Goal: Find specific fact: Find specific page/section

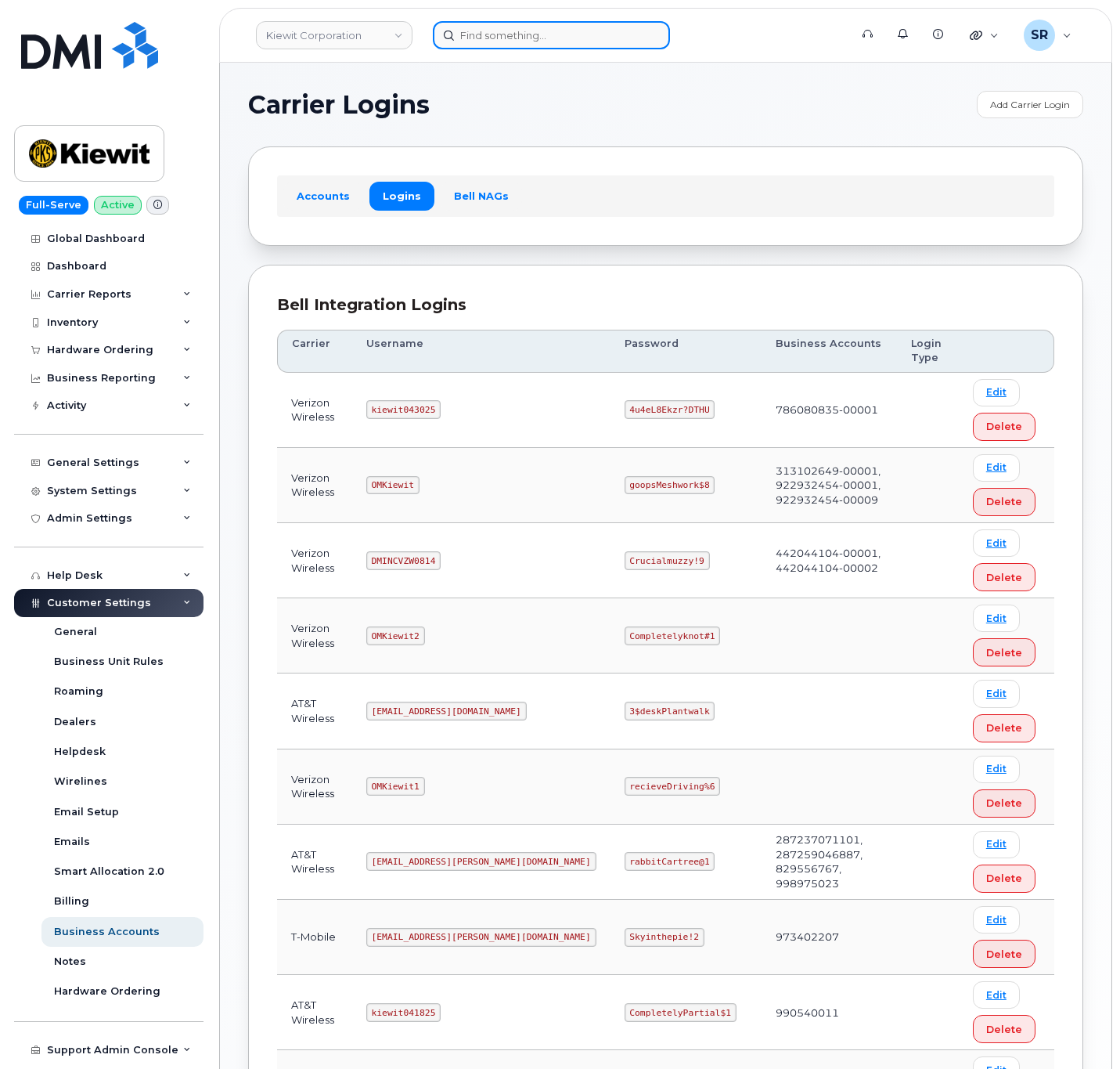
click at [590, 47] on div at bounding box center [635, 35] width 407 height 28
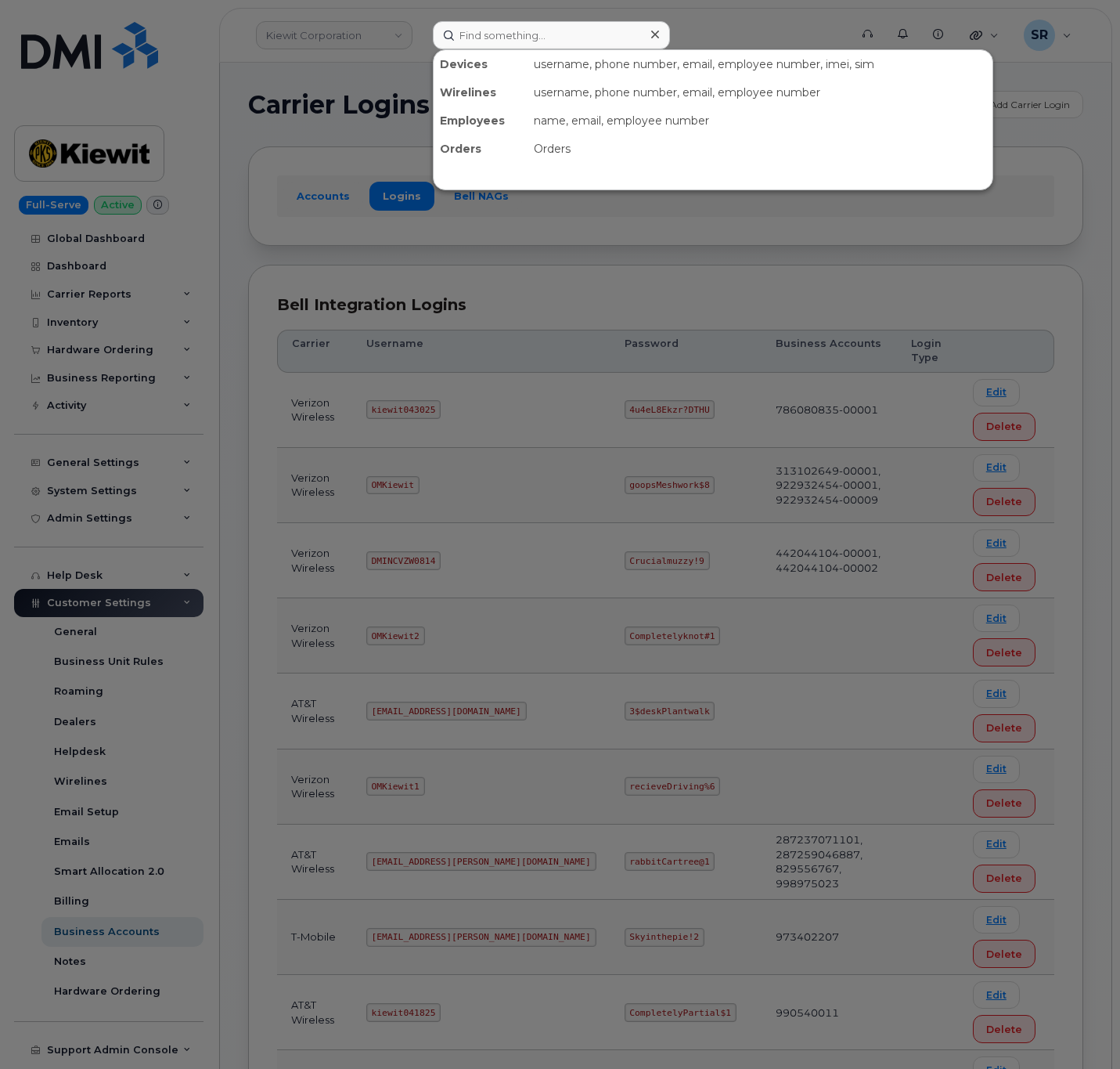
click at [554, 462] on div at bounding box center [560, 534] width 1120 height 1069
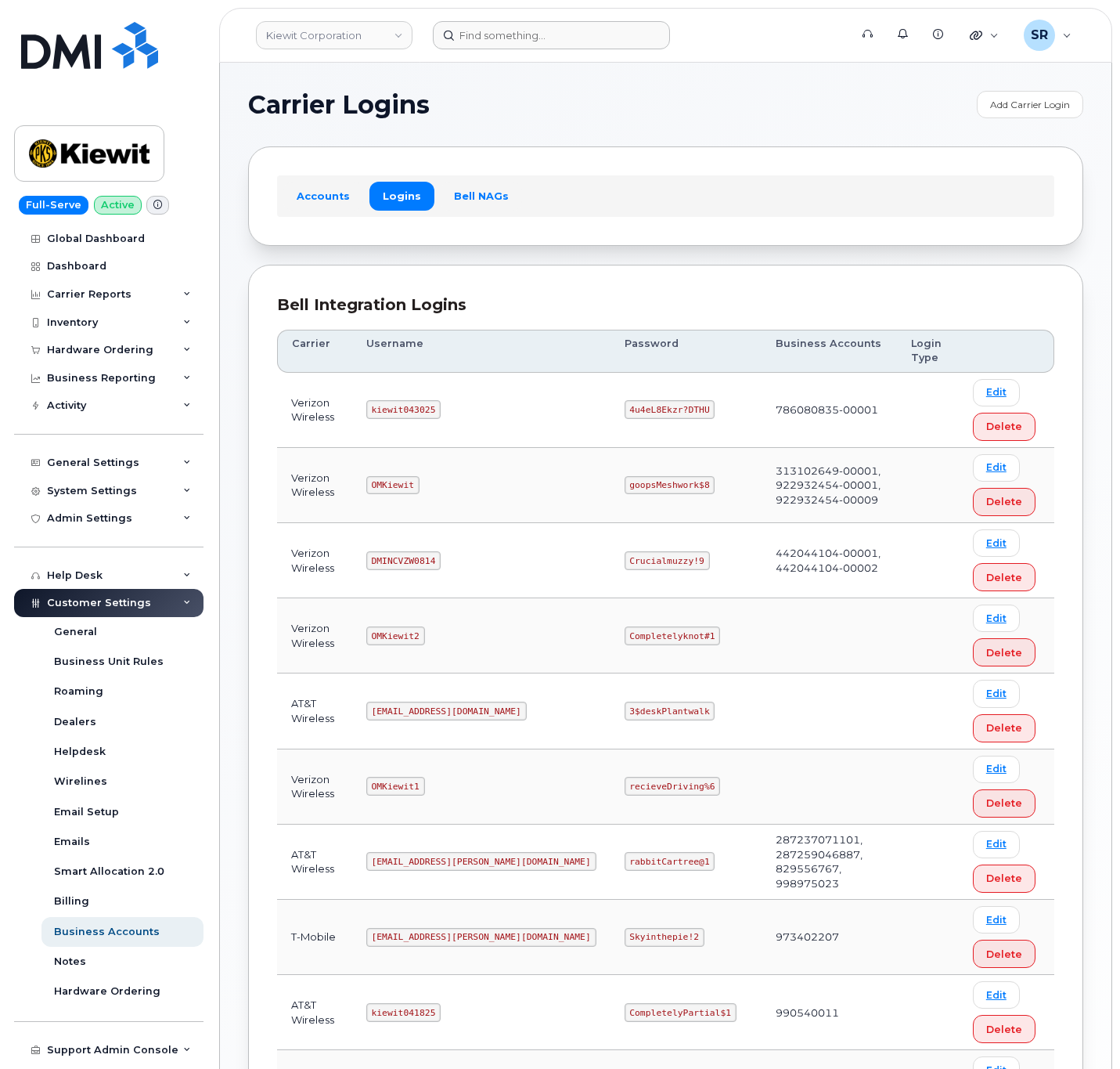
click at [404, 408] on code "kiewit043025" at bounding box center [404, 409] width 74 height 19
copy code "kiewit043025"
click at [628, 413] on code "4u4eL8Ekzr?DTHU" at bounding box center [670, 409] width 91 height 19
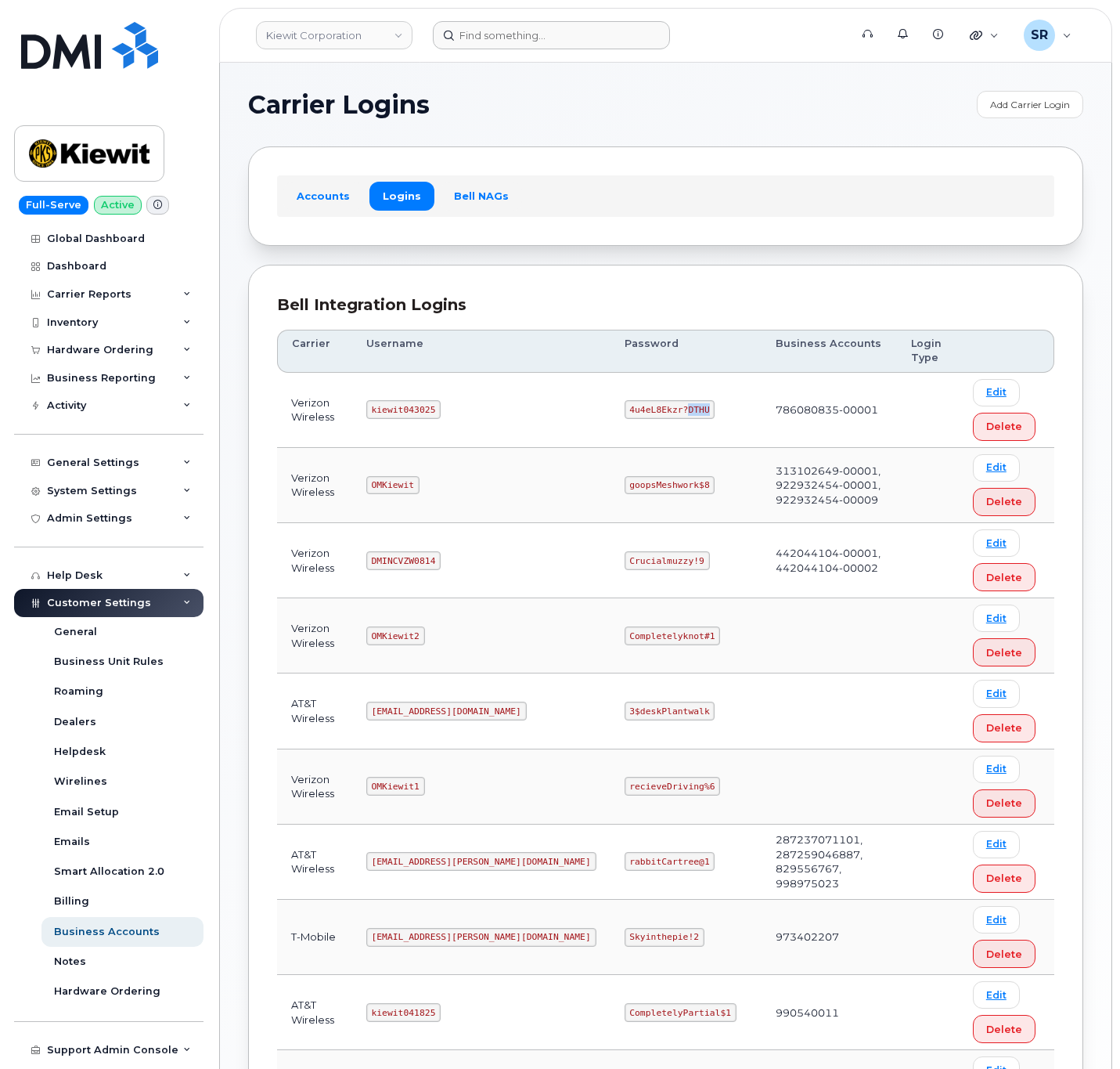
click at [628, 413] on code "4u4eL8Ekzr?DTHU" at bounding box center [670, 409] width 91 height 19
copy code "4u4eL8Ekzr?DTHU"
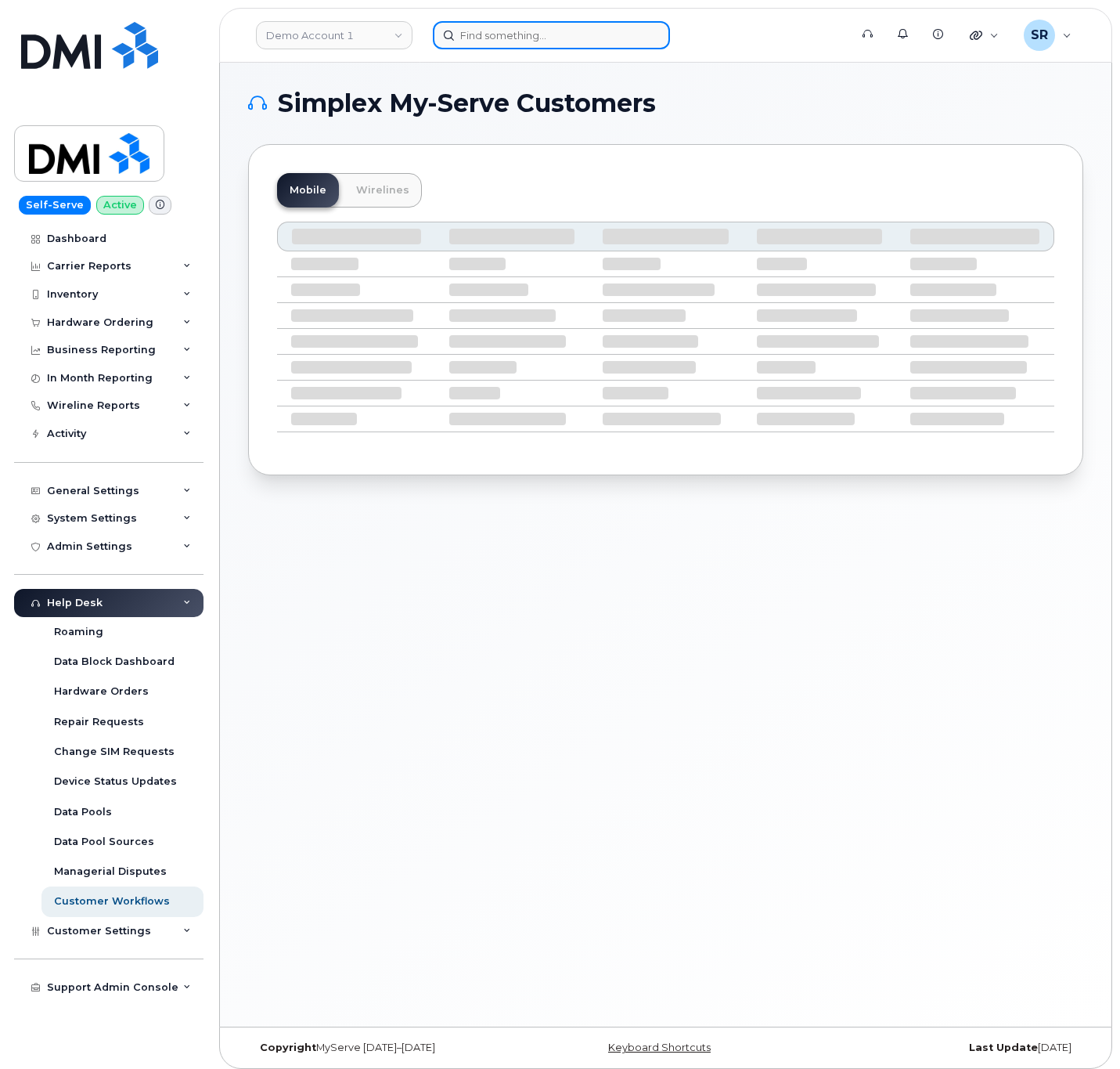
click at [628, 41] on input at bounding box center [551, 35] width 237 height 28
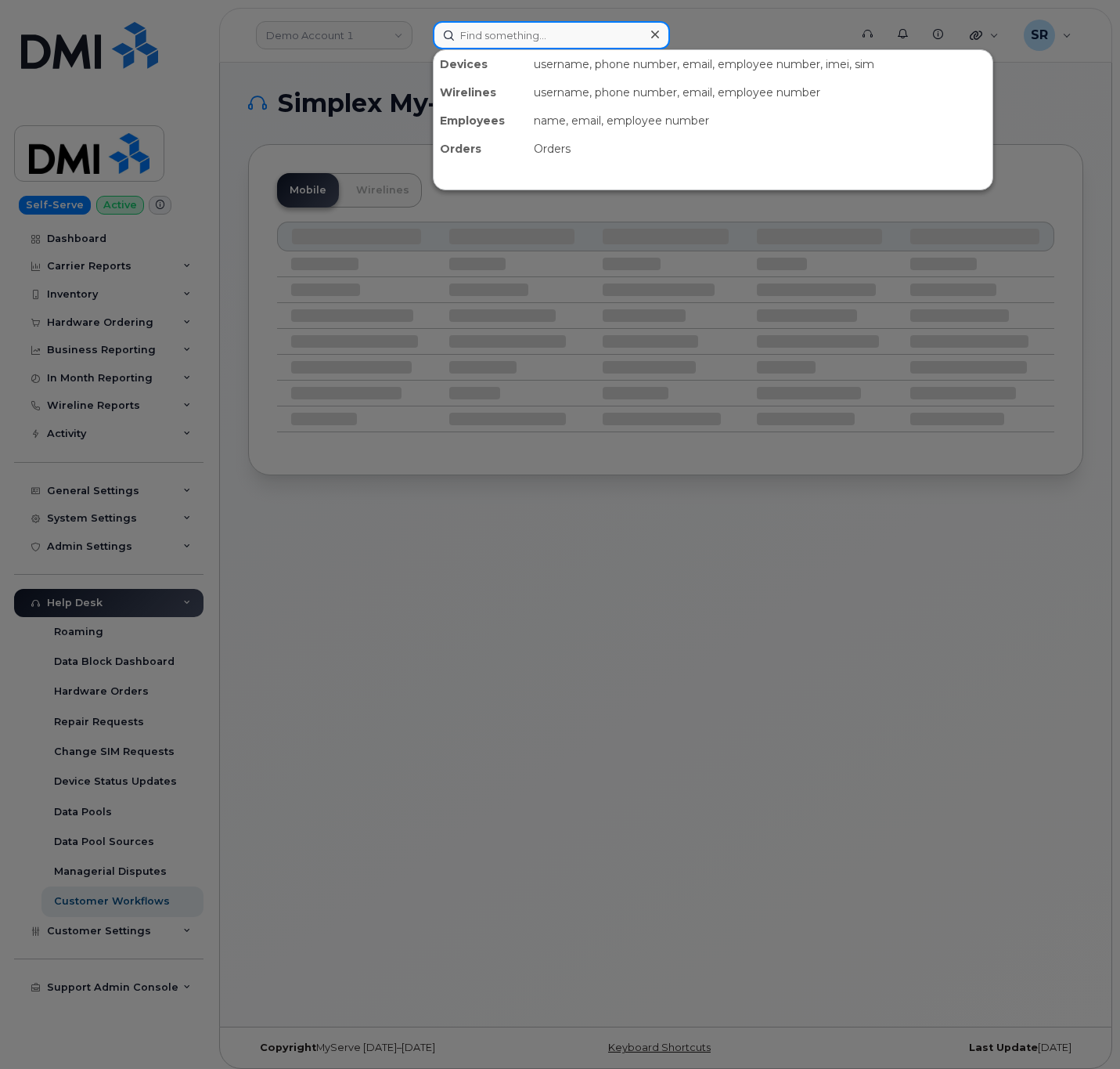
paste input "4023139087"
type input "4023139087"
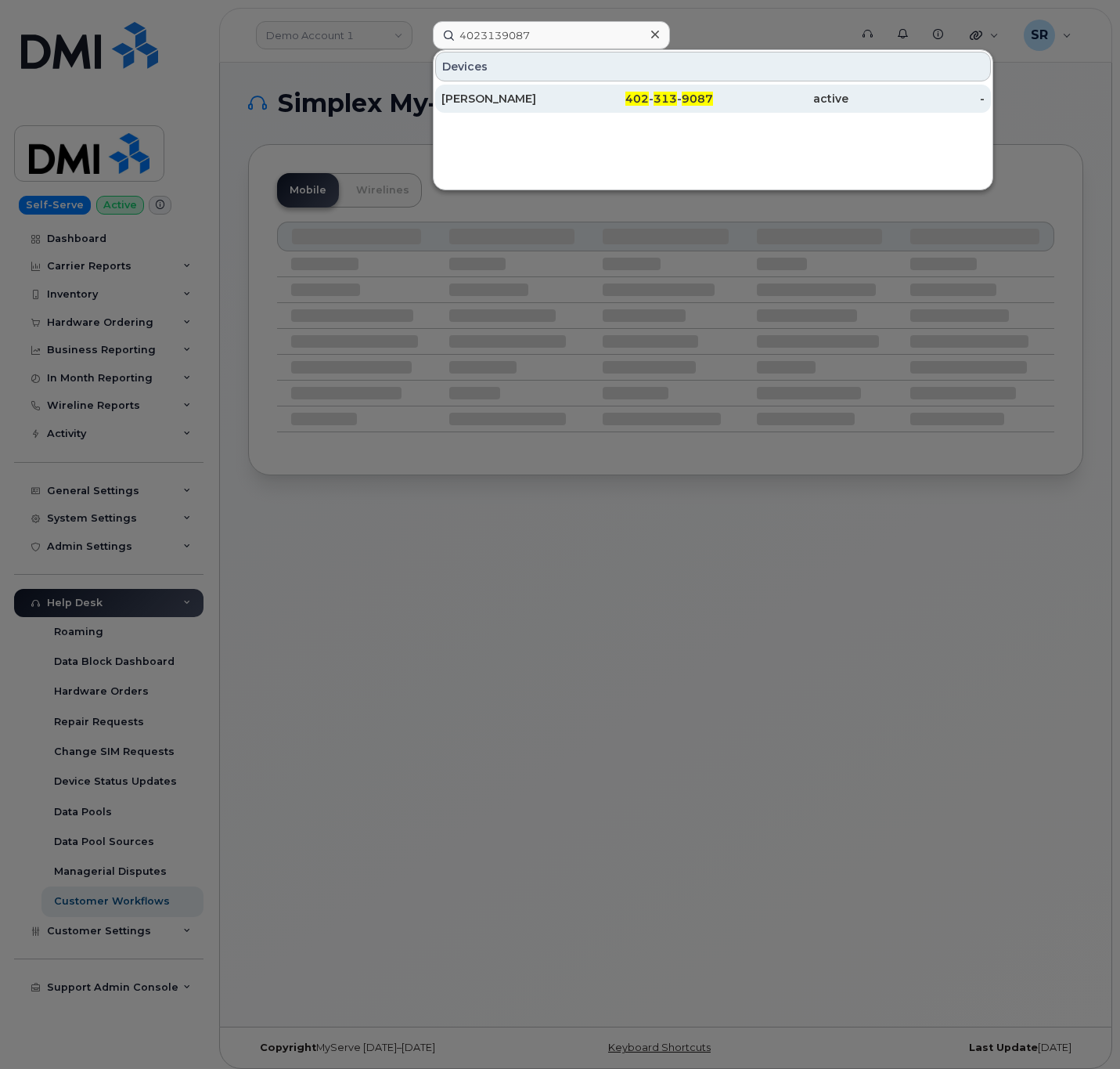
click at [564, 92] on div "[PERSON_NAME]" at bounding box center [510, 99] width 136 height 16
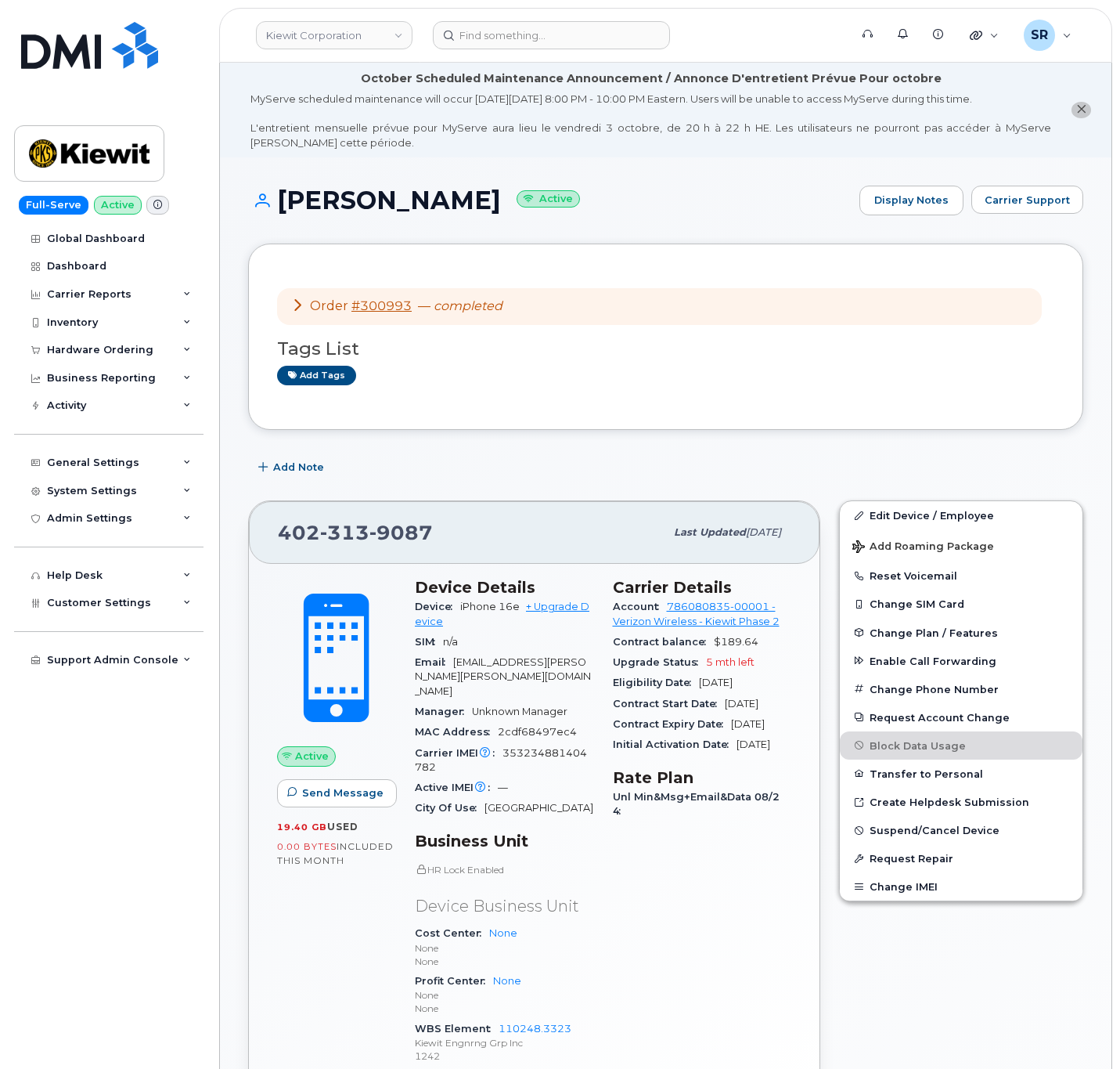
drag, startPoint x: 659, startPoint y: 470, endPoint x: 471, endPoint y: 541, distance: 201.0
click at [658, 471] on div "Add Note" at bounding box center [666, 467] width 835 height 28
